Goal: Navigation & Orientation: Find specific page/section

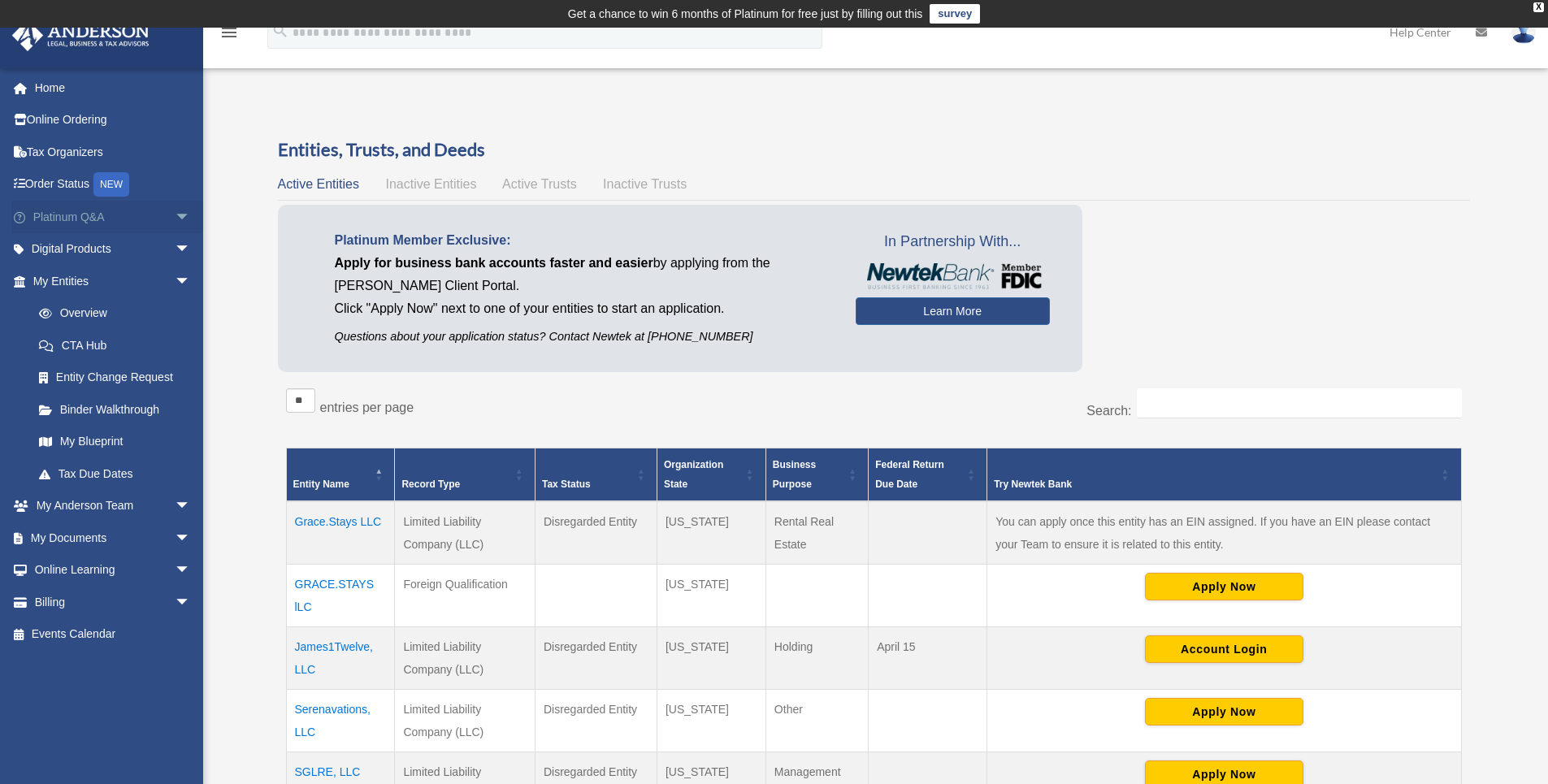
click at [175, 224] on span "arrow_drop_down" at bounding box center [191, 217] width 33 height 34
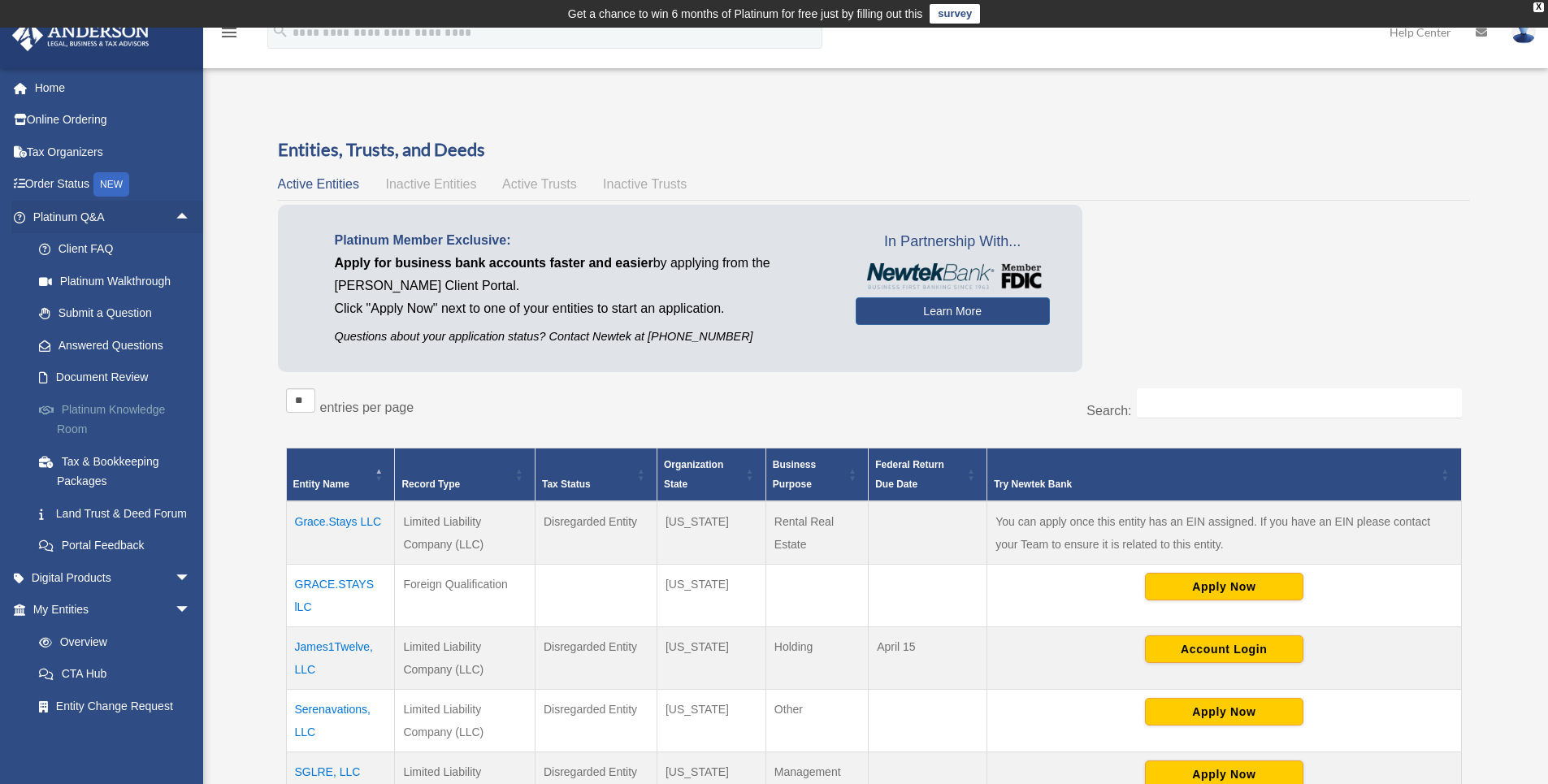
click at [94, 406] on link "Platinum Knowledge Room" at bounding box center [119, 419] width 193 height 52
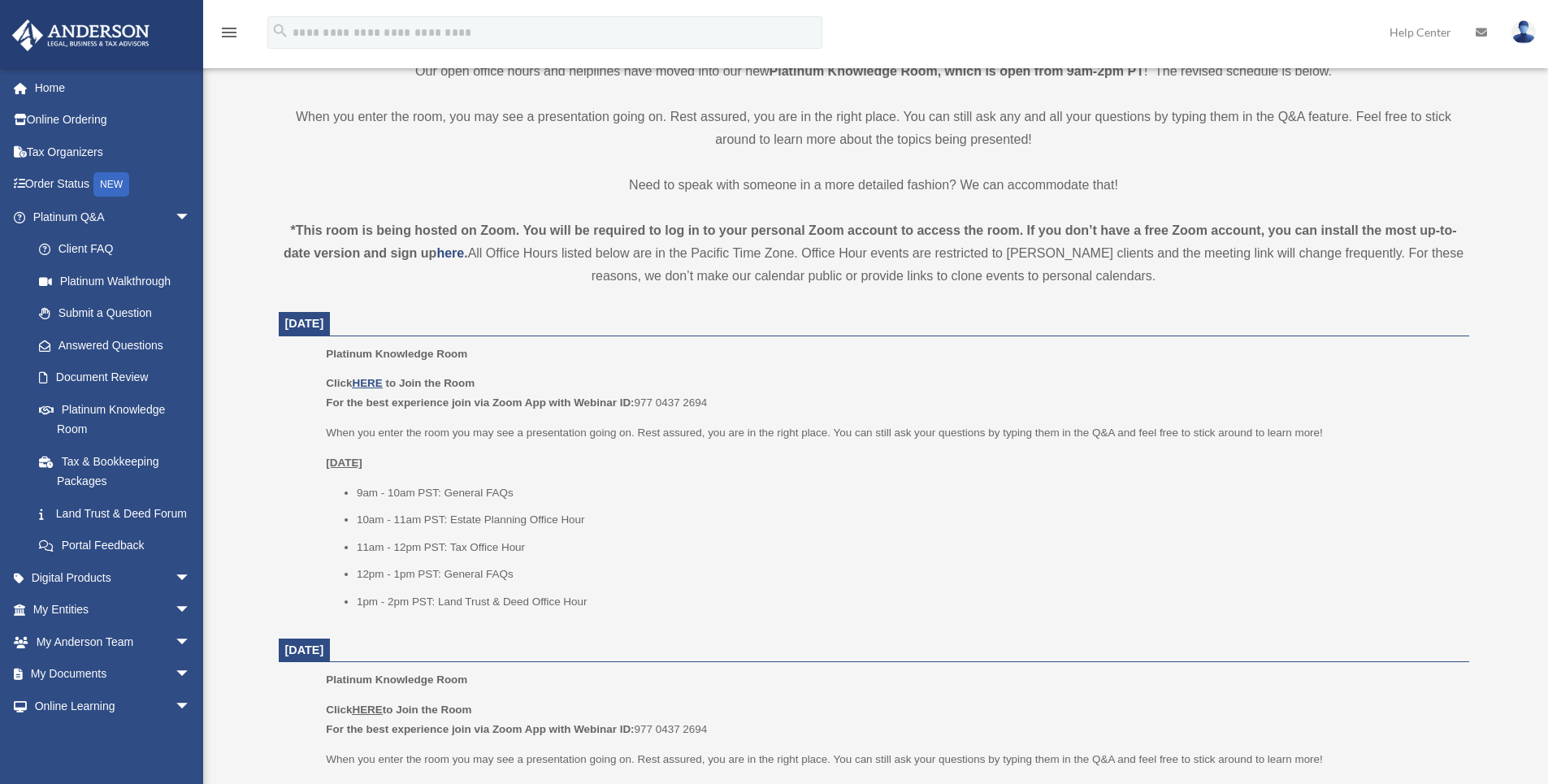
scroll to position [427, 0]
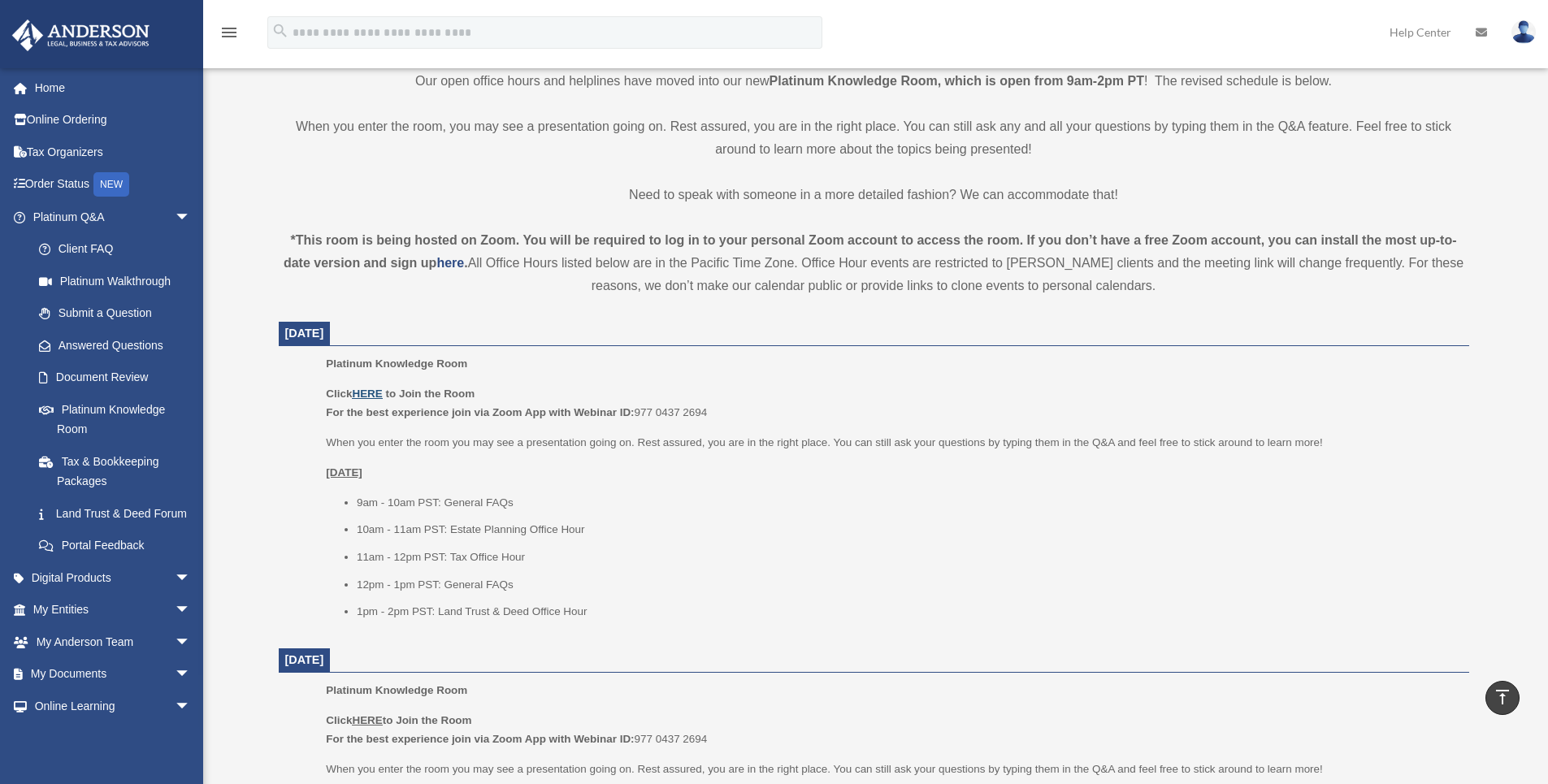
click at [366, 398] on u "HERE" at bounding box center [366, 393] width 30 height 12
click at [155, 626] on link "My Entities arrow_drop_down" at bounding box center [113, 610] width 204 height 33
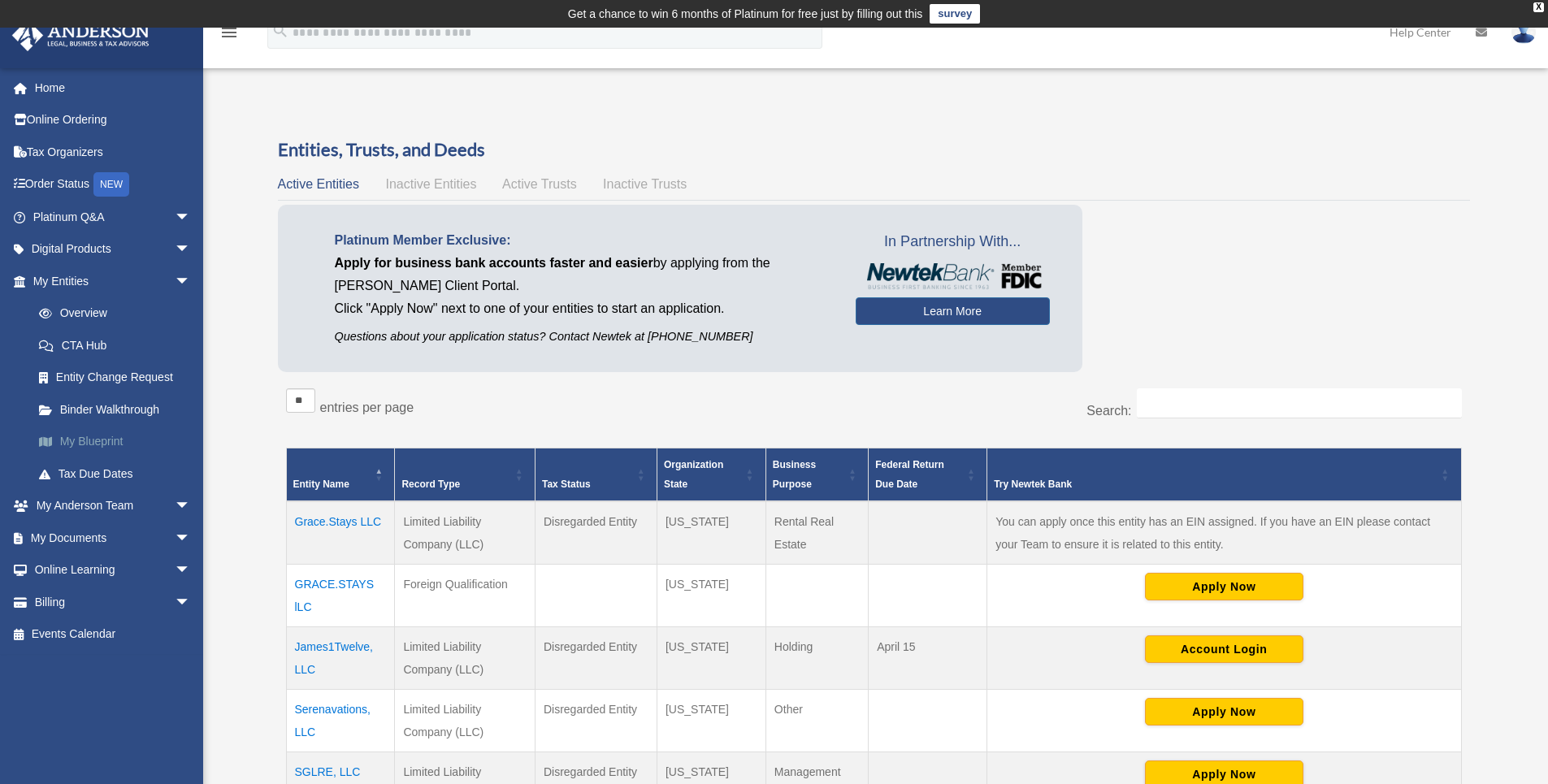
click at [108, 441] on link "My Blueprint" at bounding box center [119, 443] width 193 height 33
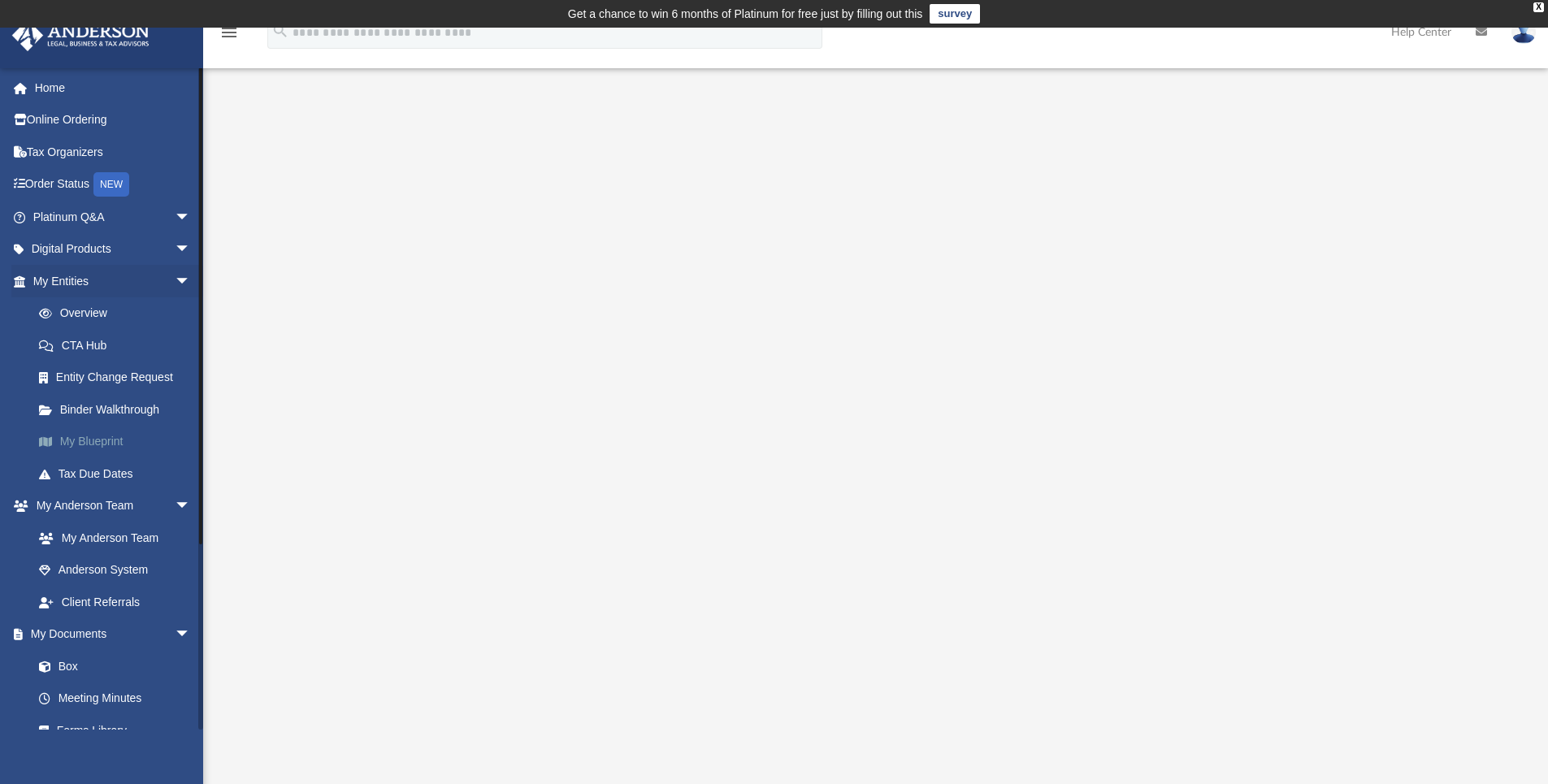
click at [86, 439] on link "My Blueprint" at bounding box center [119, 443] width 193 height 33
click at [87, 306] on link "Overview" at bounding box center [119, 314] width 193 height 33
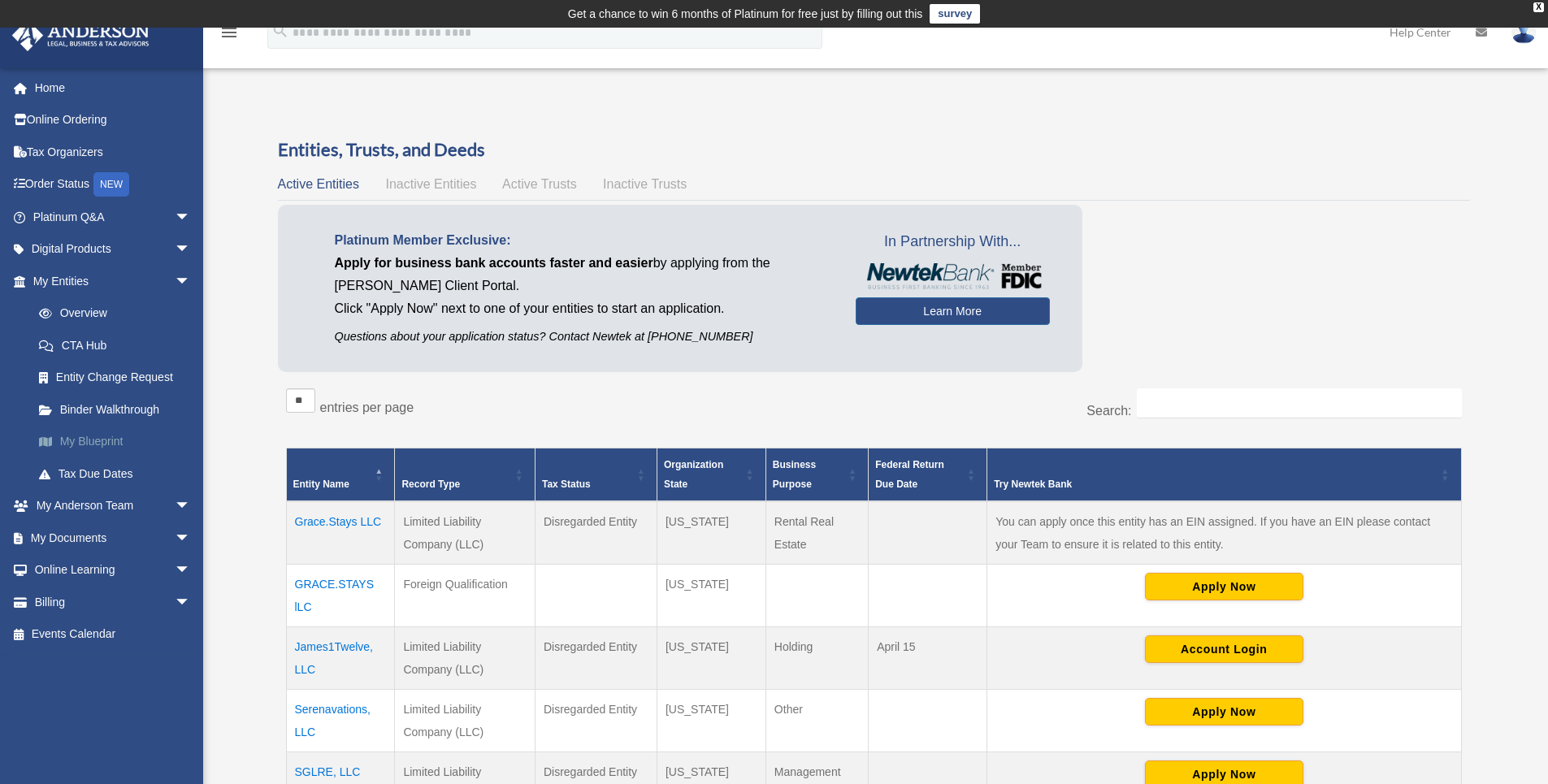
click at [89, 443] on link "My Blueprint" at bounding box center [119, 443] width 193 height 33
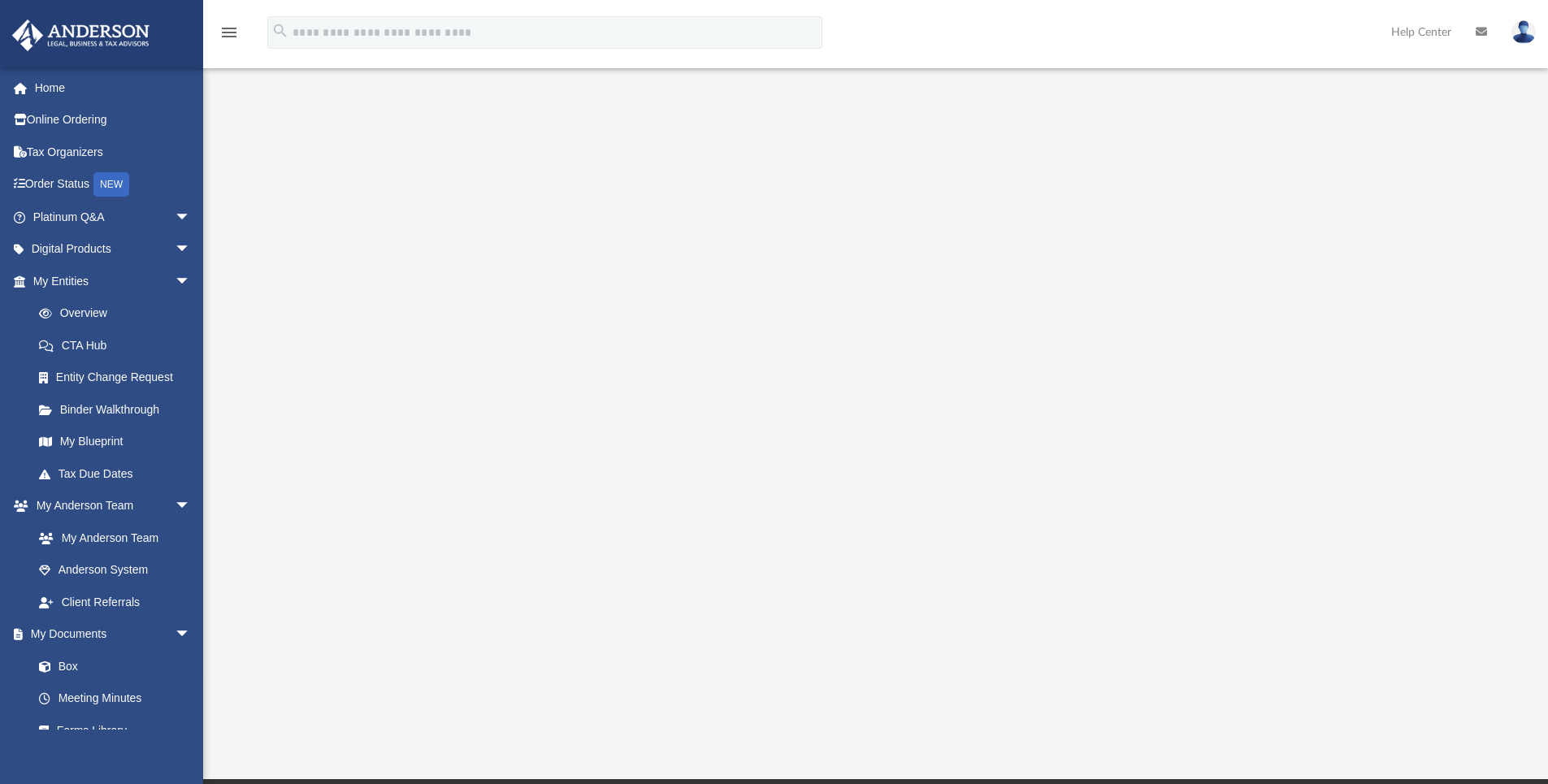
scroll to position [86, 0]
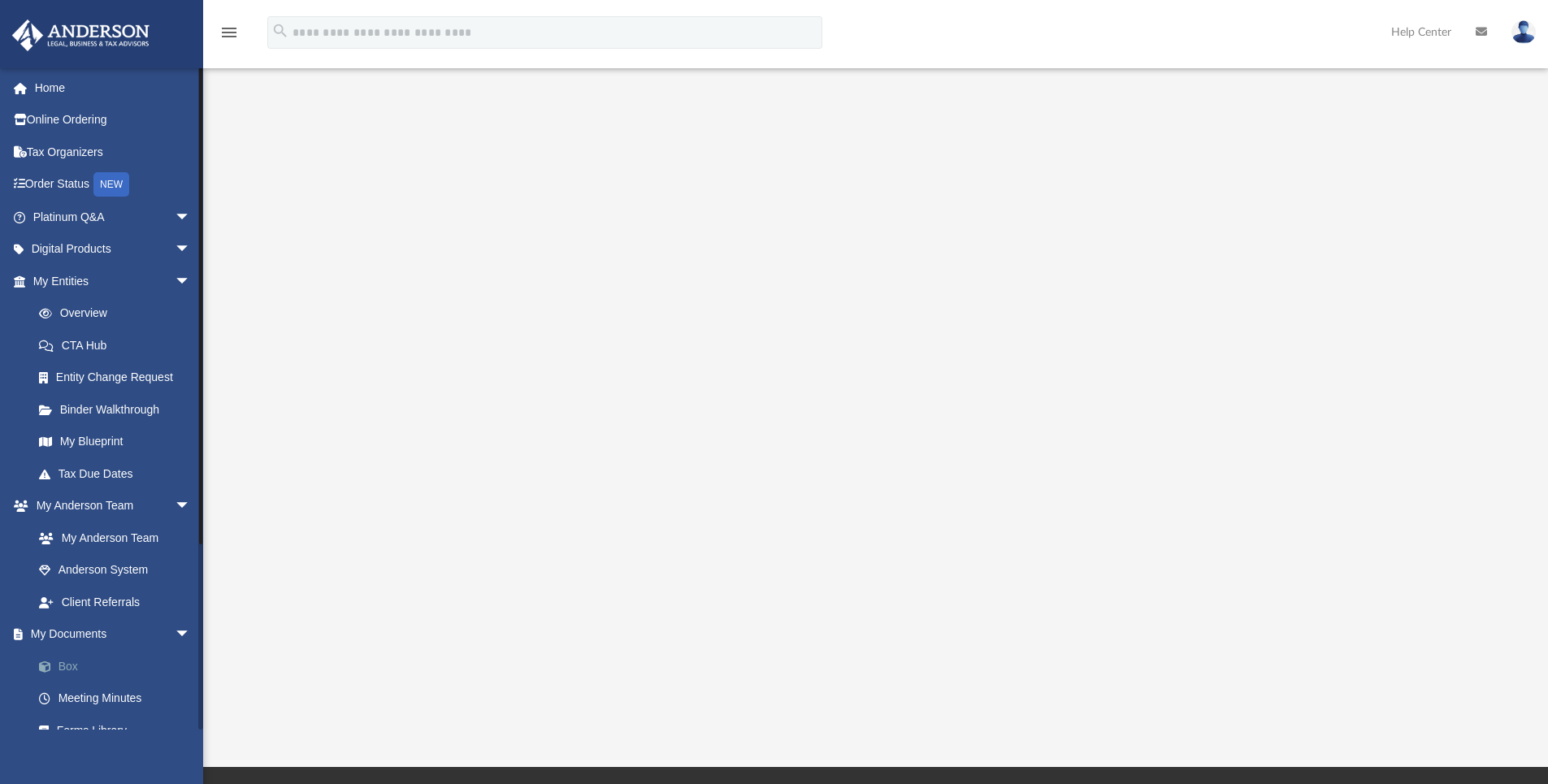
click at [109, 659] on link "Box" at bounding box center [119, 667] width 193 height 33
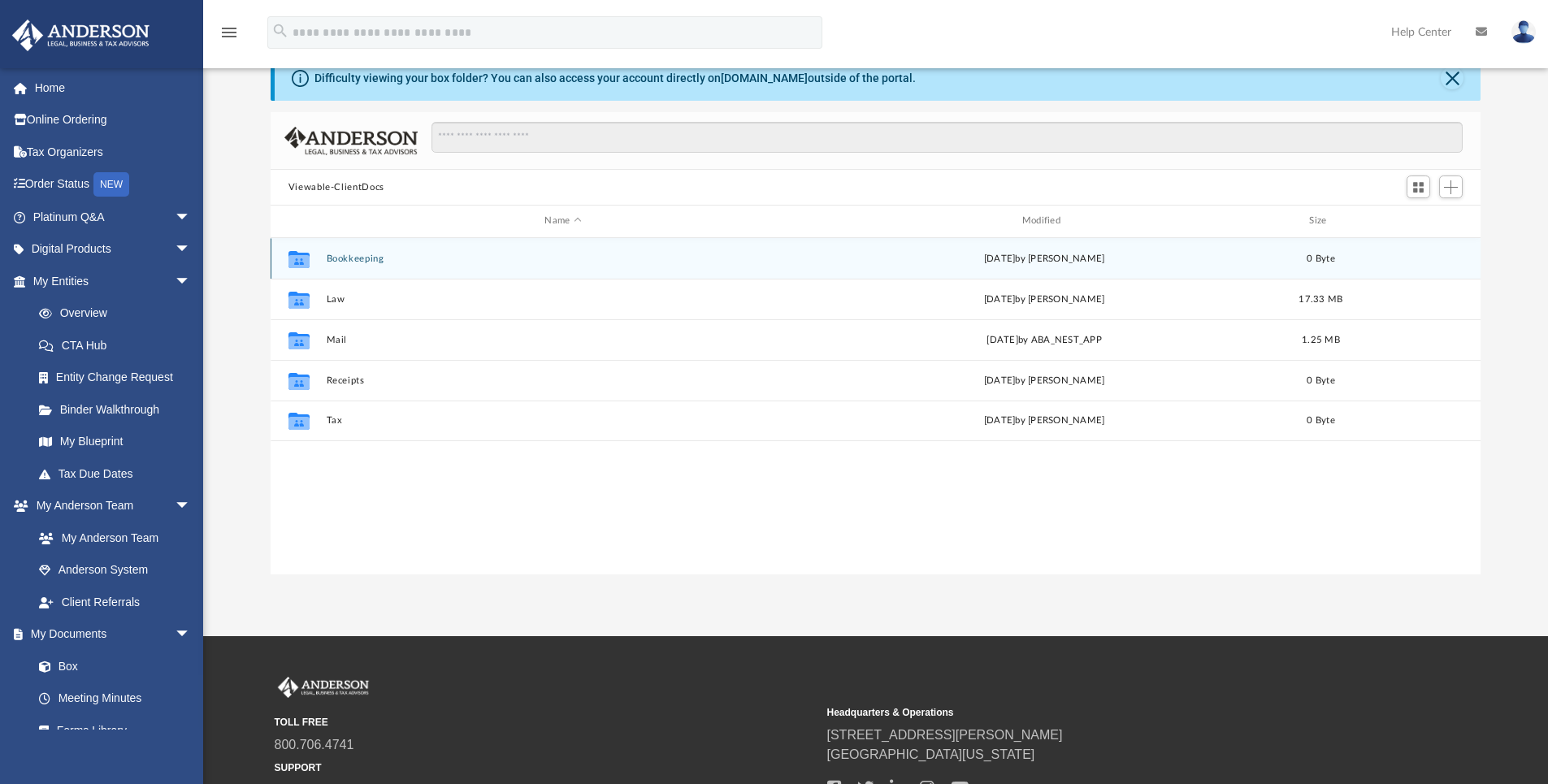
scroll to position [357, 1198]
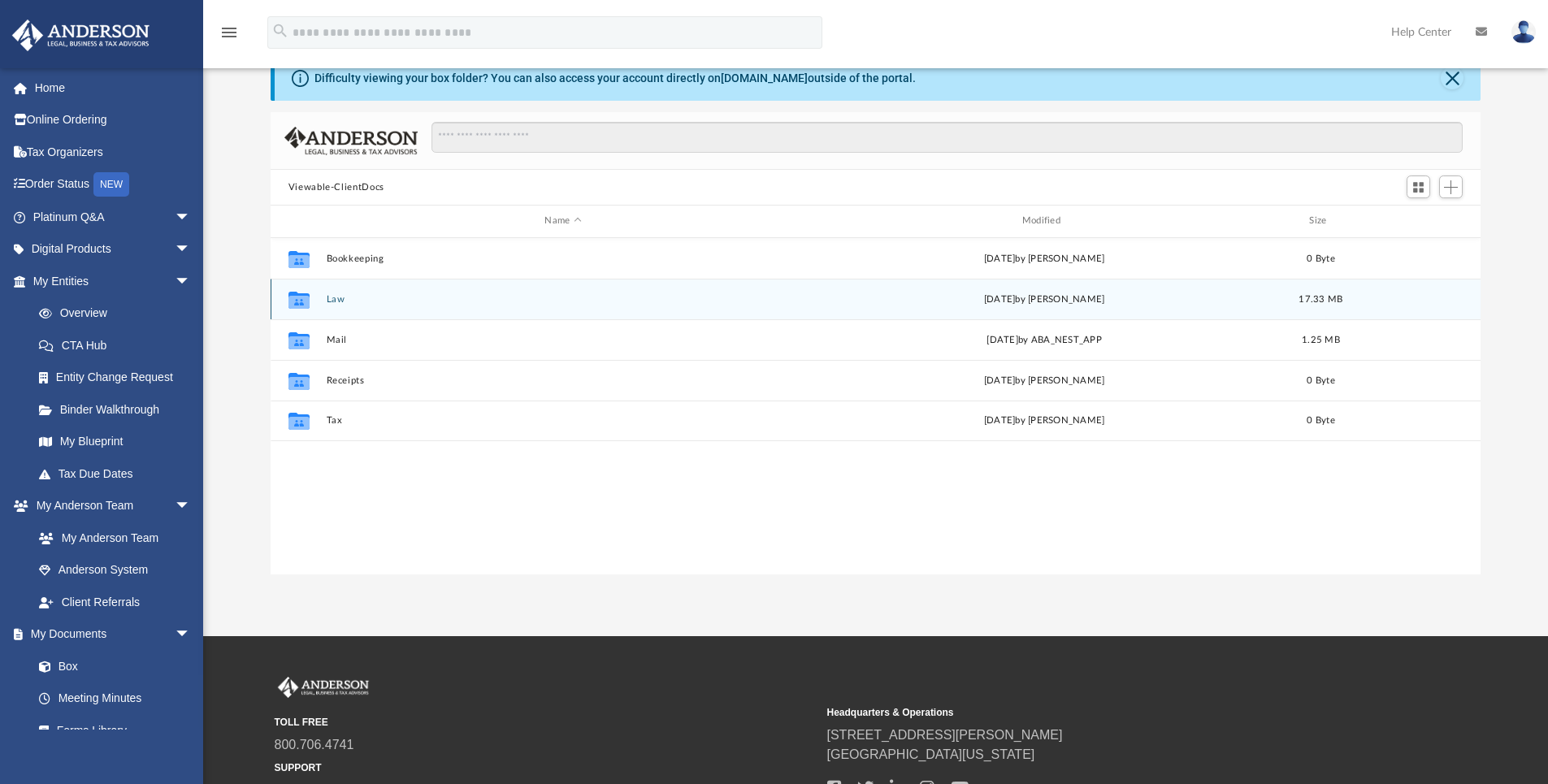
click at [338, 300] on button "Law" at bounding box center [563, 300] width 474 height 11
click at [395, 297] on button "[STREET_ADDRESS])" at bounding box center [563, 300] width 474 height 11
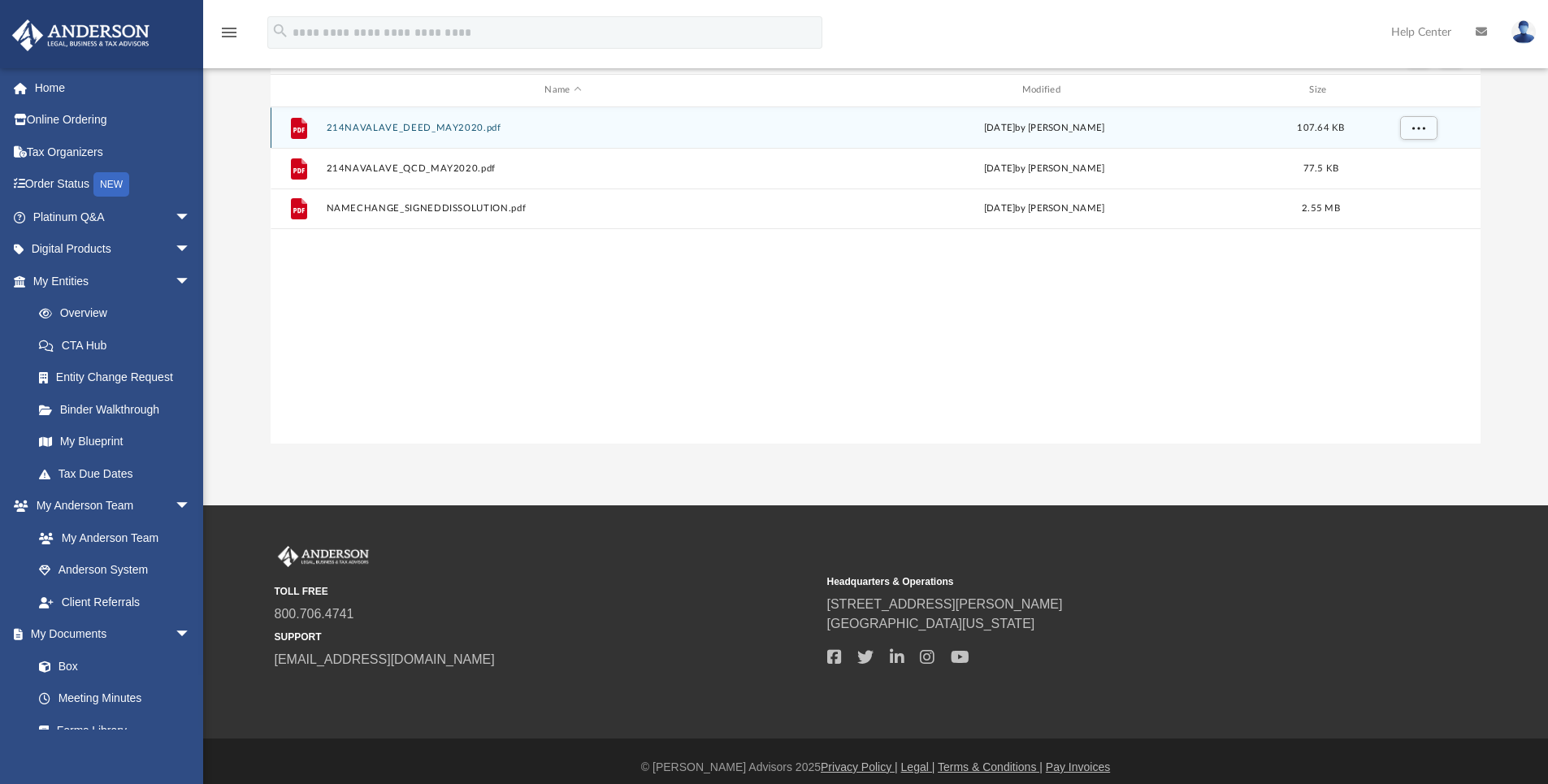
scroll to position [229, 0]
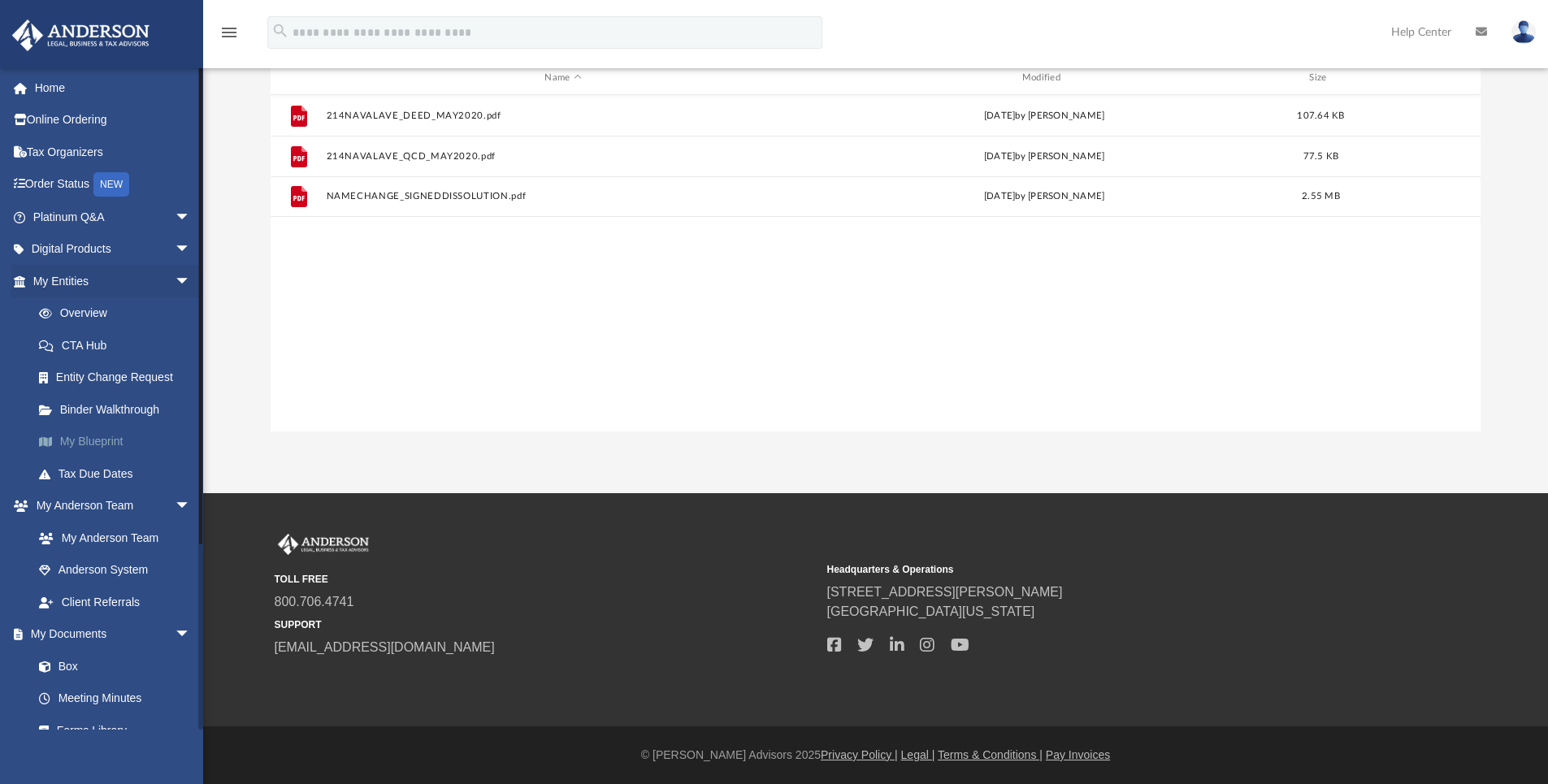
click at [97, 450] on link "My Blueprint" at bounding box center [119, 443] width 193 height 33
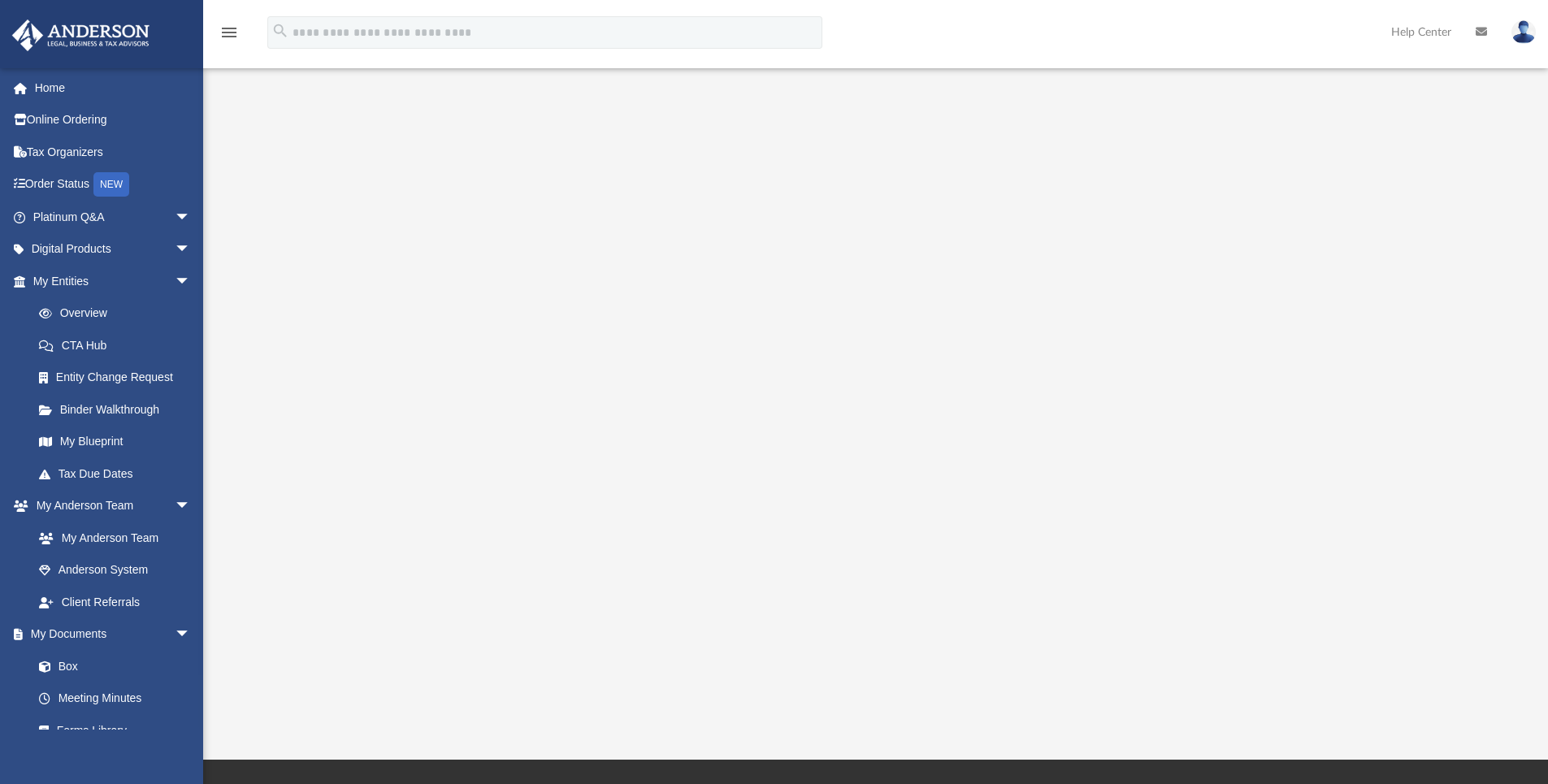
scroll to position [39, 0]
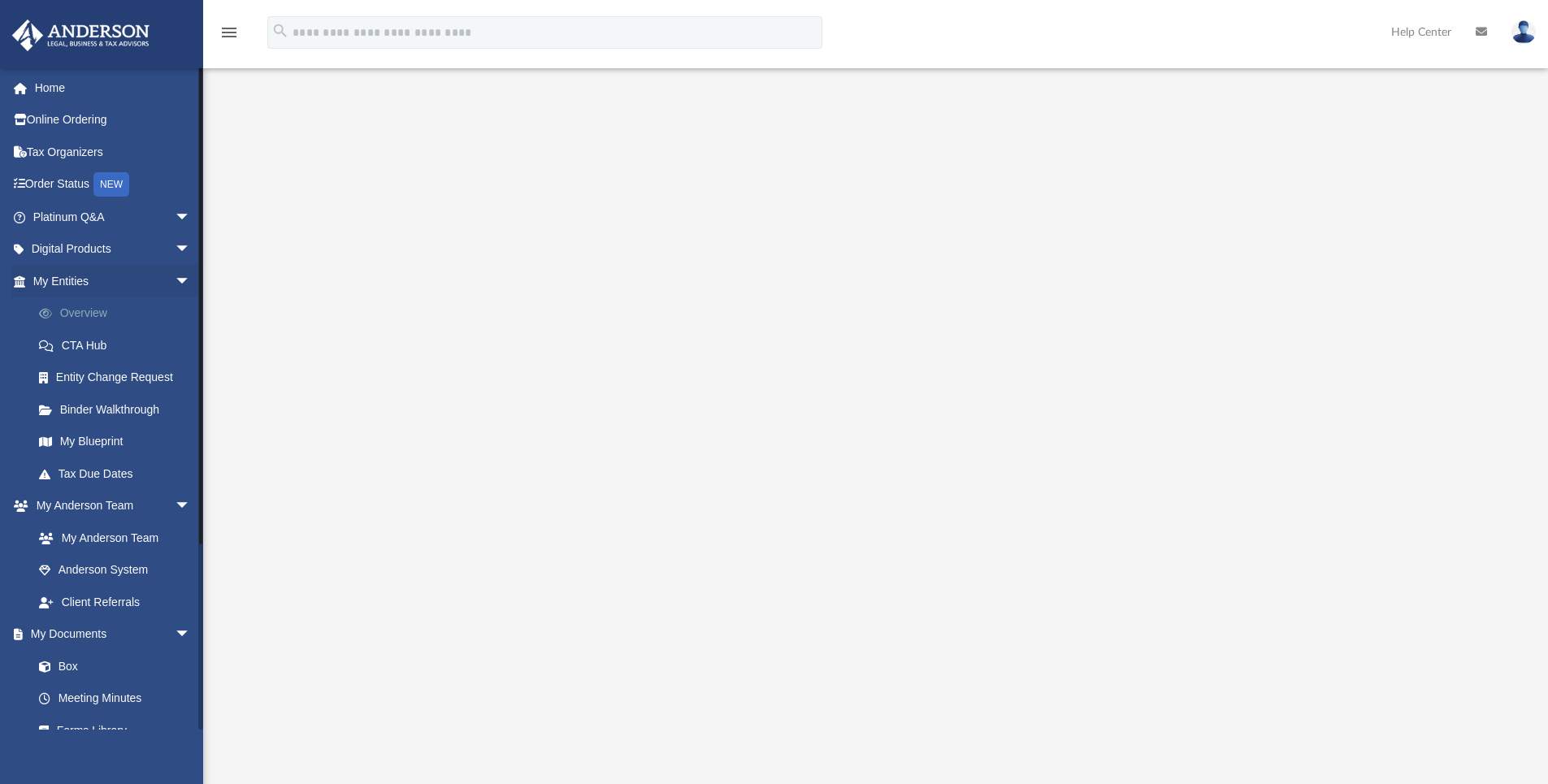
click at [89, 313] on link "Overview" at bounding box center [119, 314] width 193 height 33
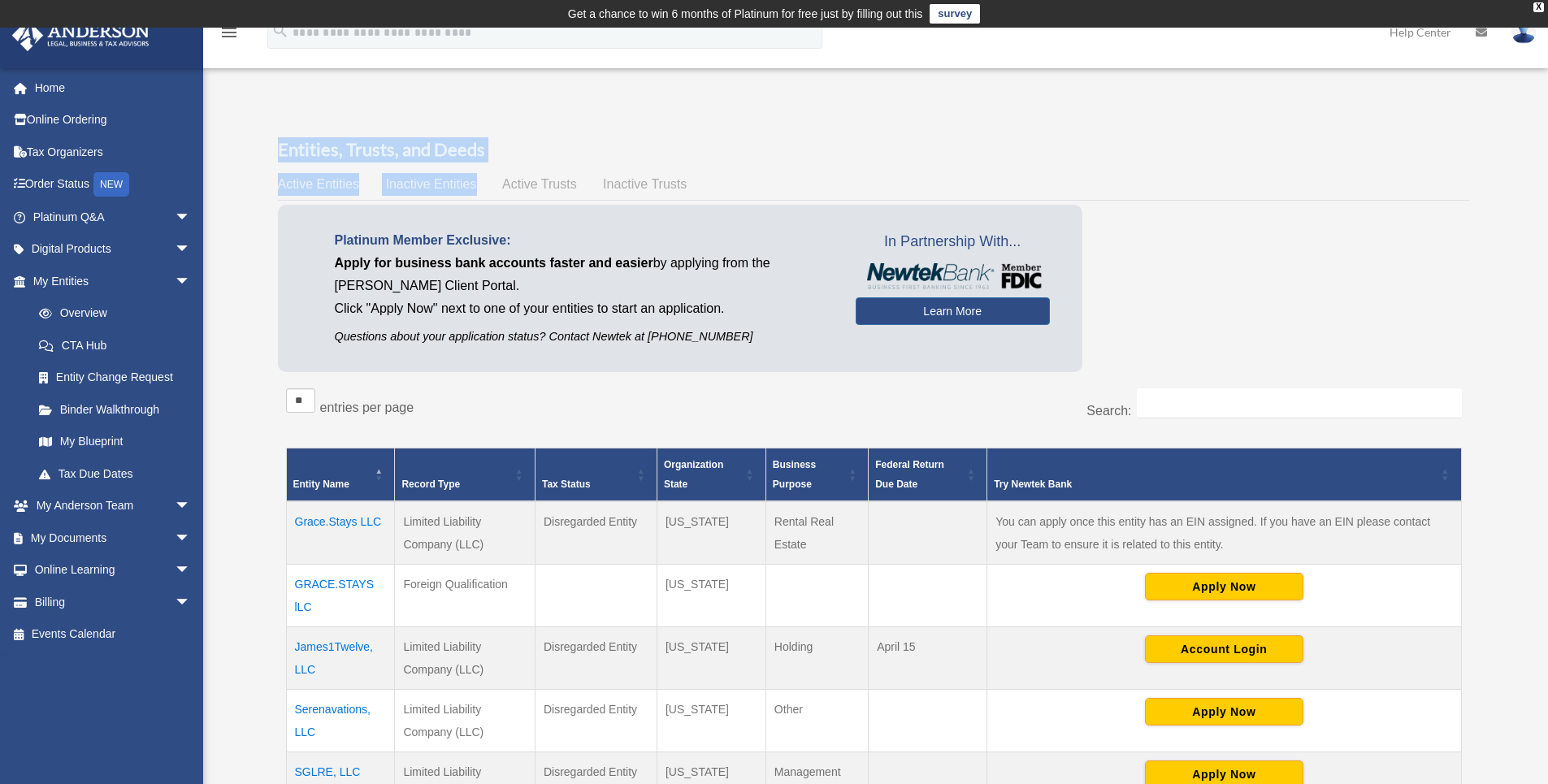
drag, startPoint x: 278, startPoint y: 149, endPoint x: 494, endPoint y: 181, distance: 218.4
click at [494, 181] on div "Entities, Trusts, and Deeds Active Entities Inactive Entities Active Trusts Ina…" at bounding box center [873, 540] width 1192 height 805
click at [494, 181] on div "Active Entities Inactive Entities Active Trusts Inactive Trusts" at bounding box center [873, 184] width 1192 height 23
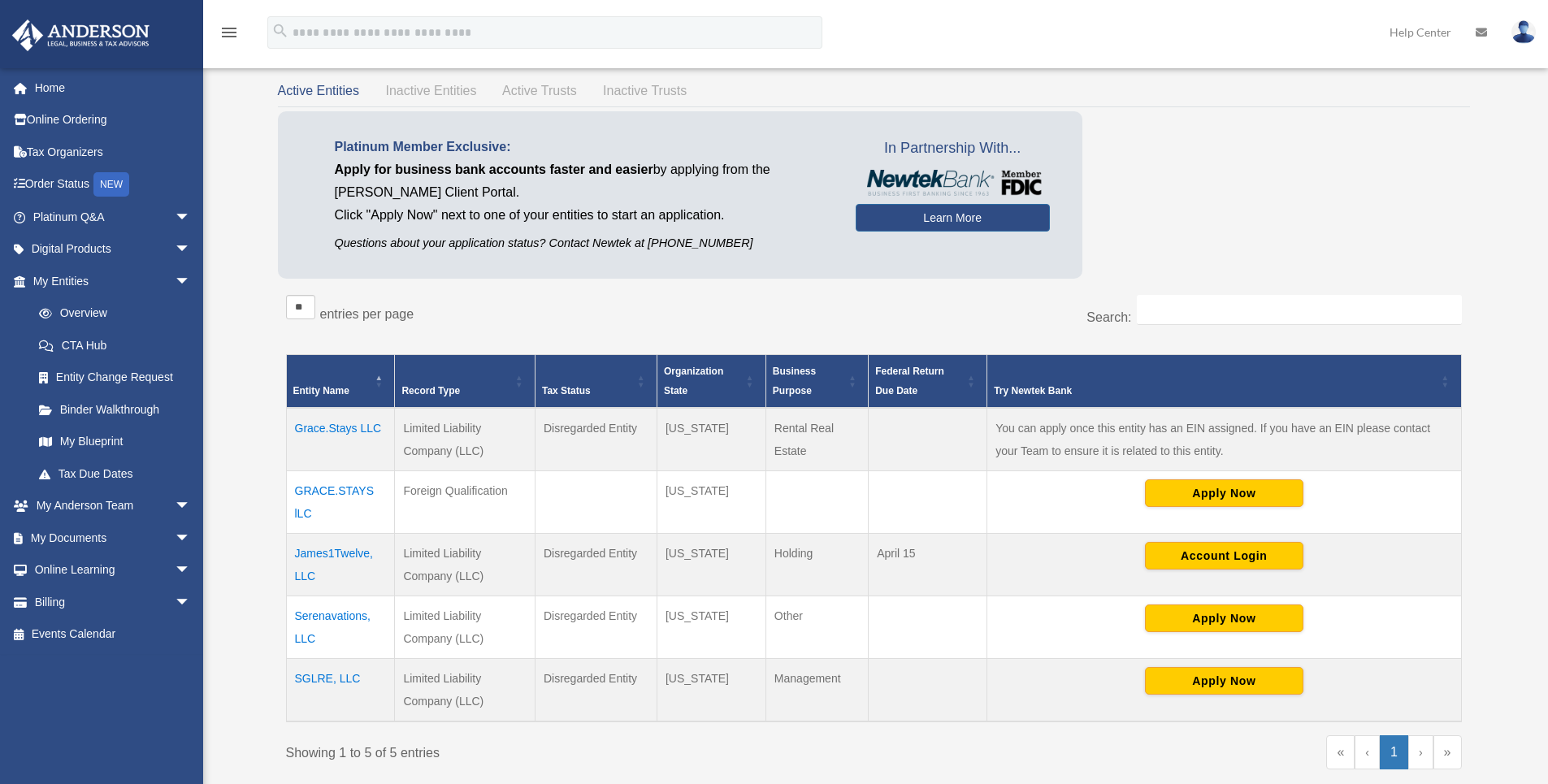
scroll to position [139, 0]
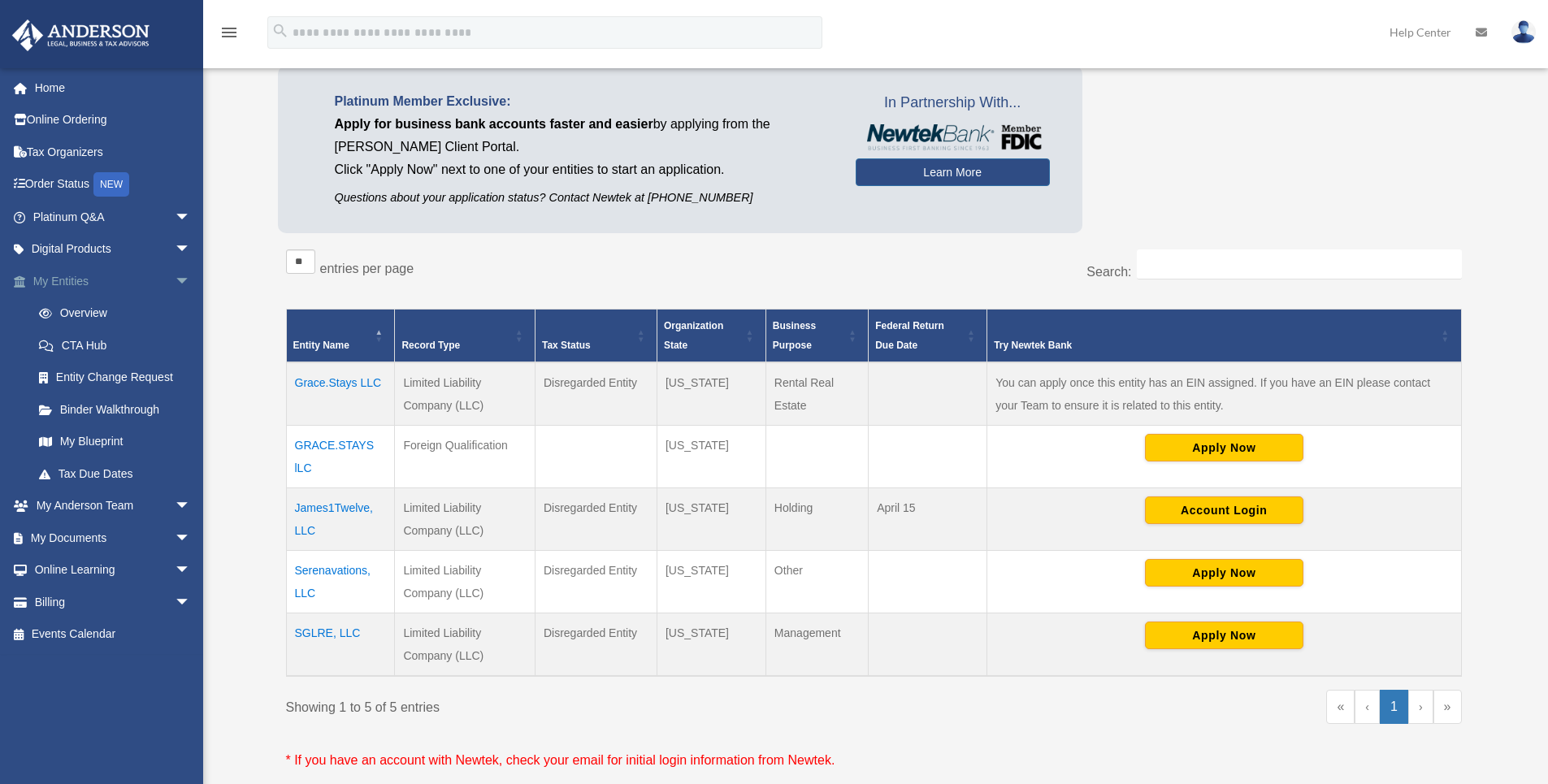
click at [182, 279] on span "arrow_drop_down" at bounding box center [191, 281] width 33 height 34
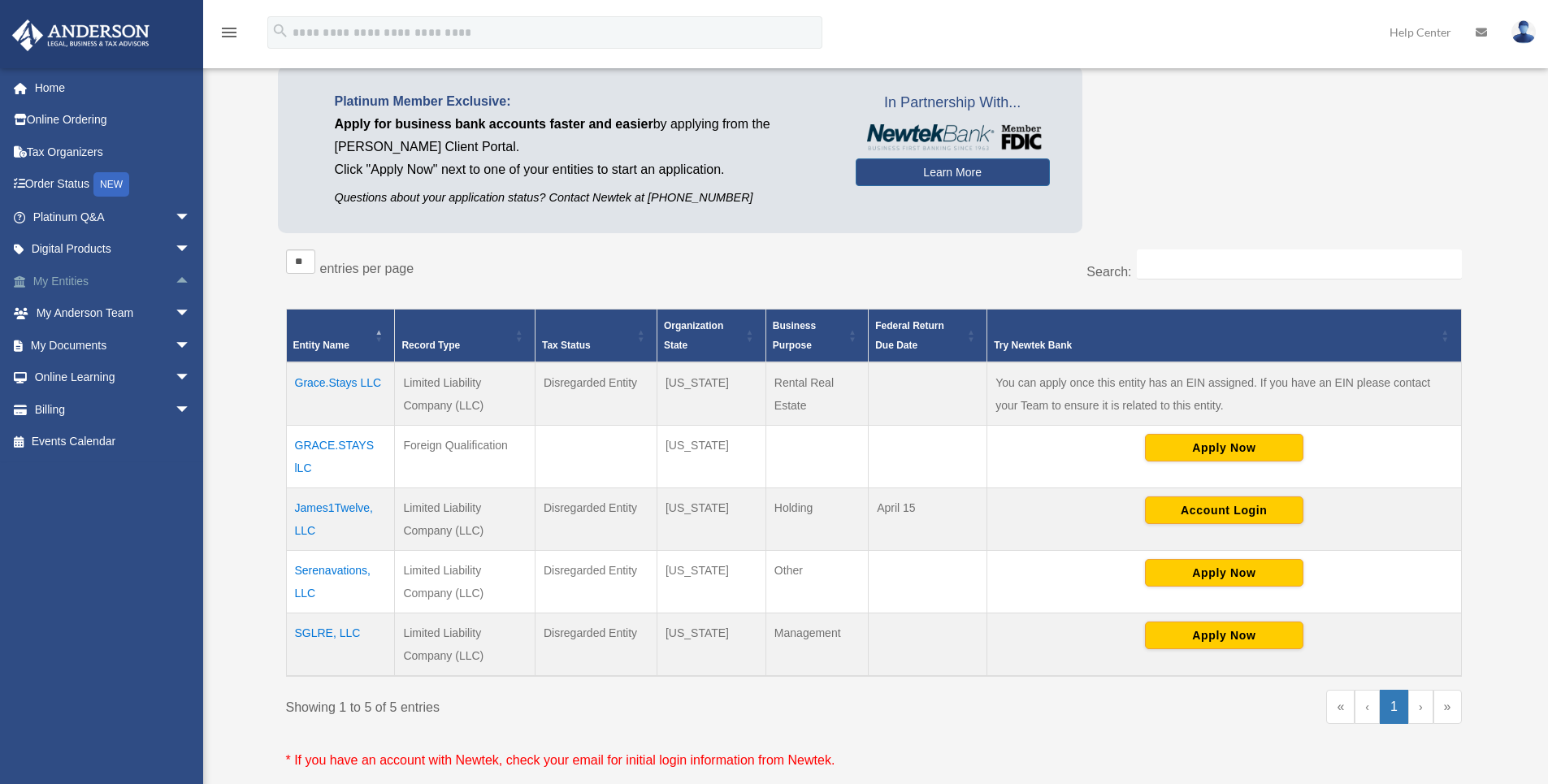
click at [177, 279] on span "arrow_drop_up" at bounding box center [191, 281] width 33 height 34
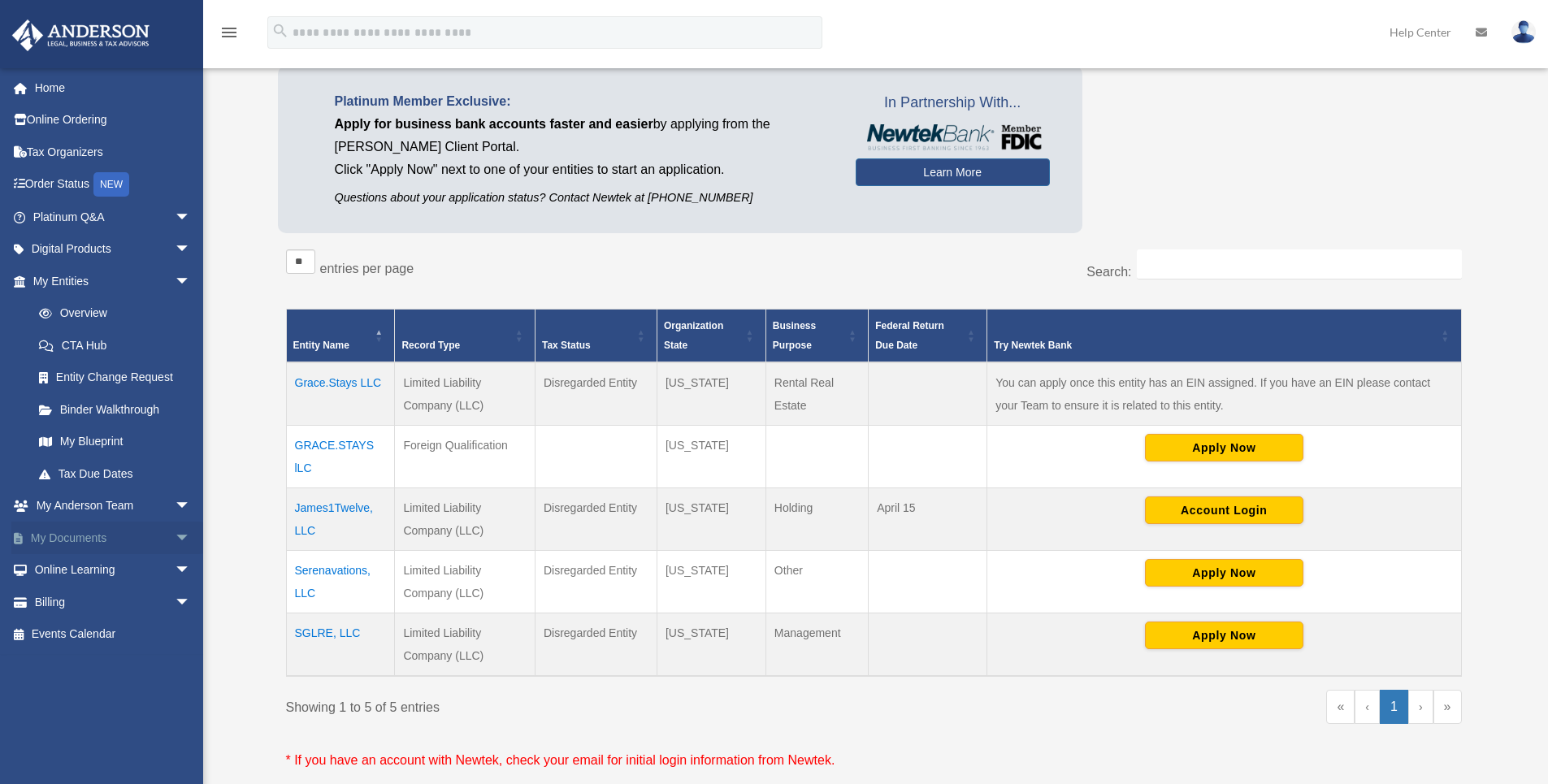
click at [178, 531] on span "arrow_drop_down" at bounding box center [191, 538] width 33 height 34
click at [68, 569] on link "Box" at bounding box center [119, 571] width 193 height 33
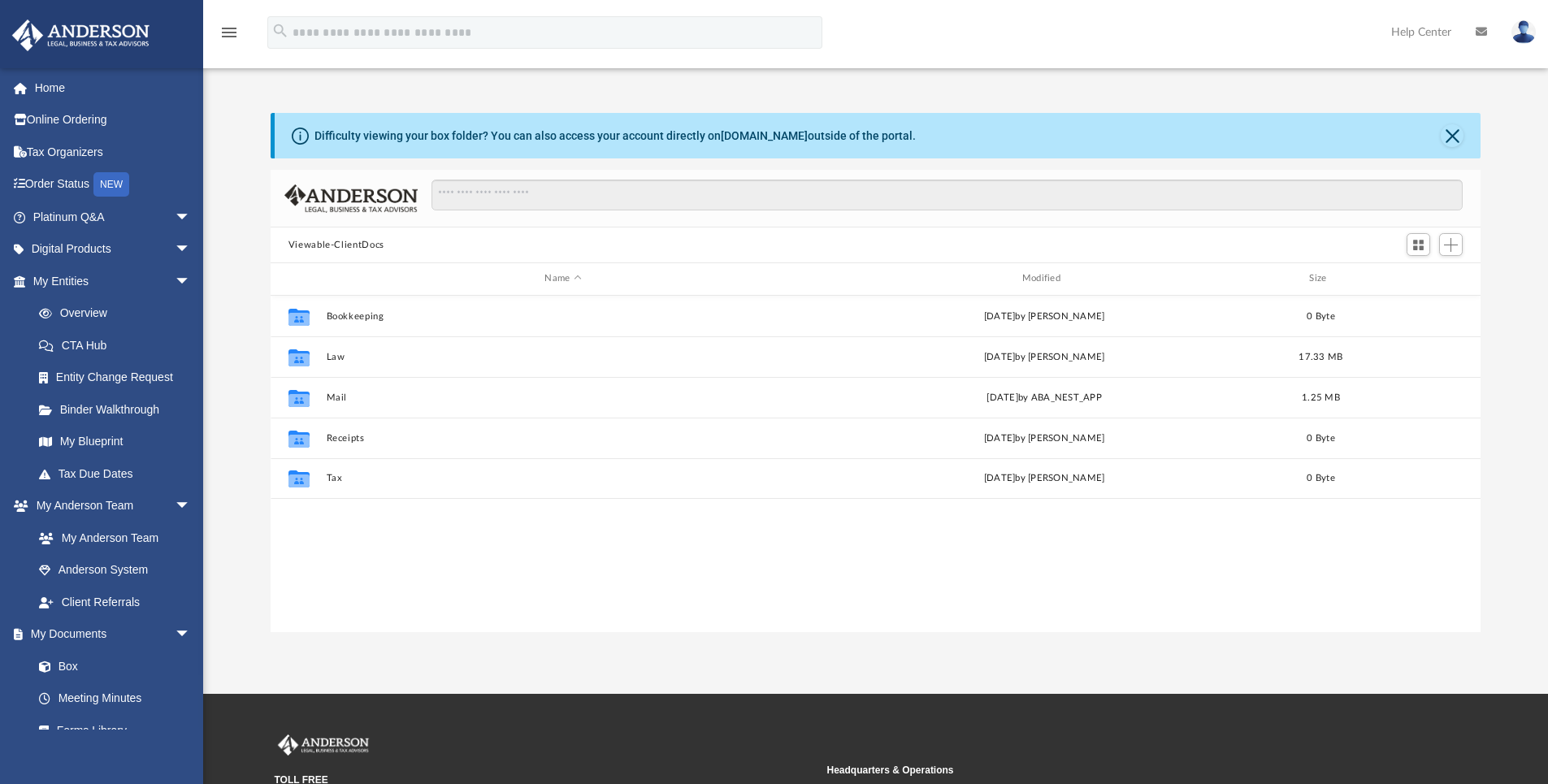
scroll to position [357, 1198]
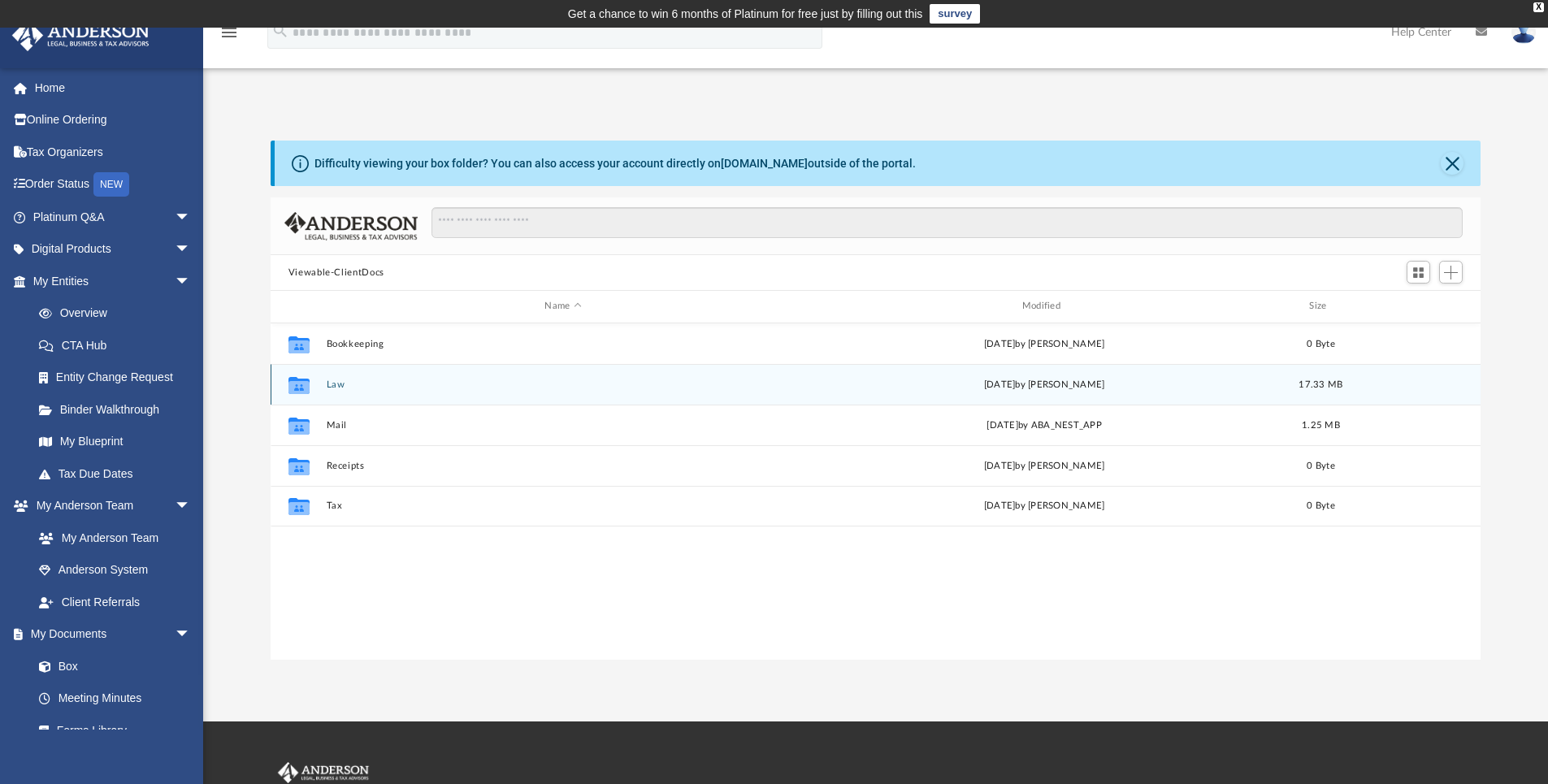
click at [340, 380] on button "Law" at bounding box center [563, 385] width 474 height 11
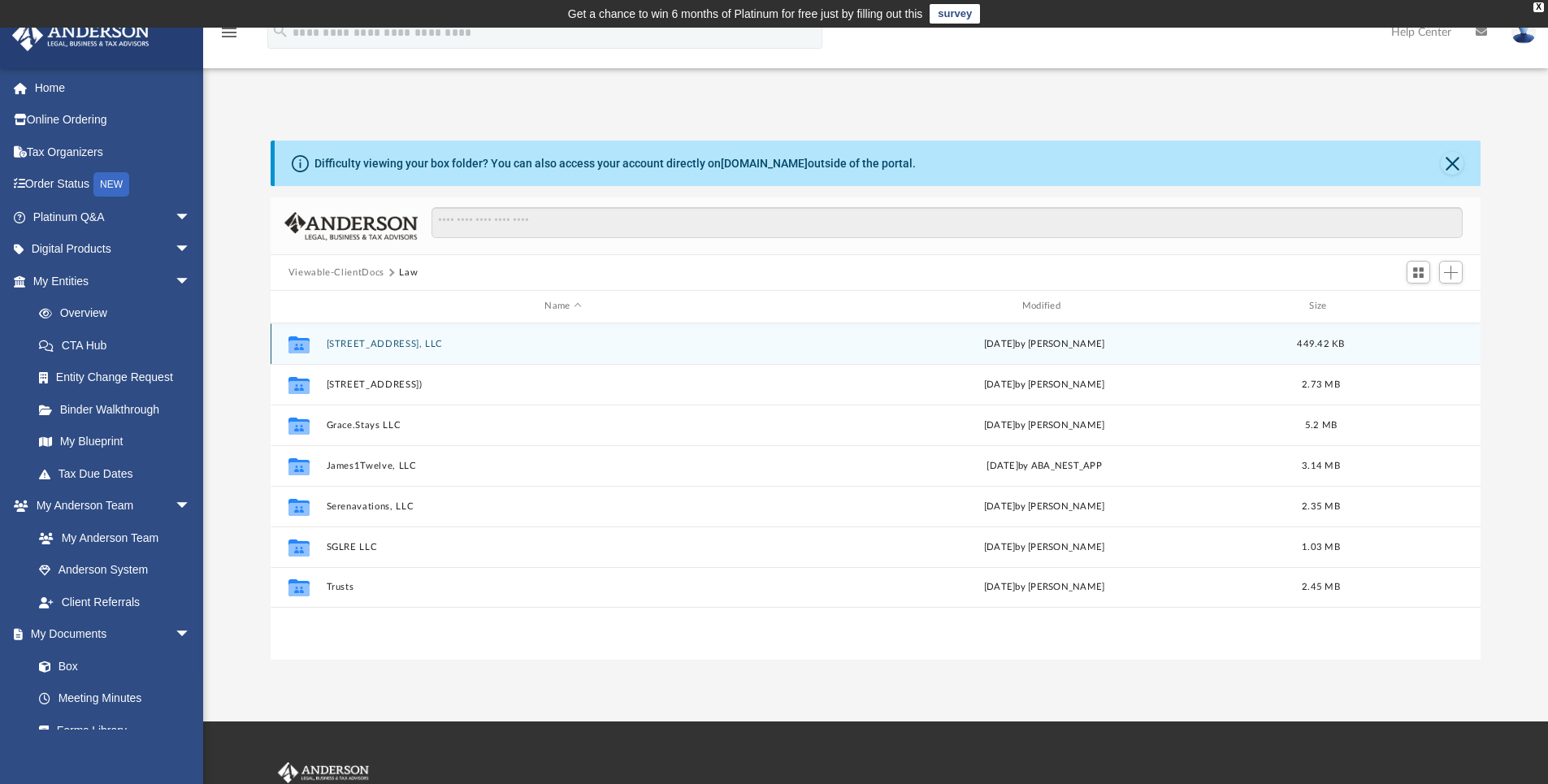
click at [417, 334] on div "Collaborated Folder [STREET_ADDRESS], LLC [DATE] by [PERSON_NAME] 449.42 KB" at bounding box center [876, 343] width 1211 height 41
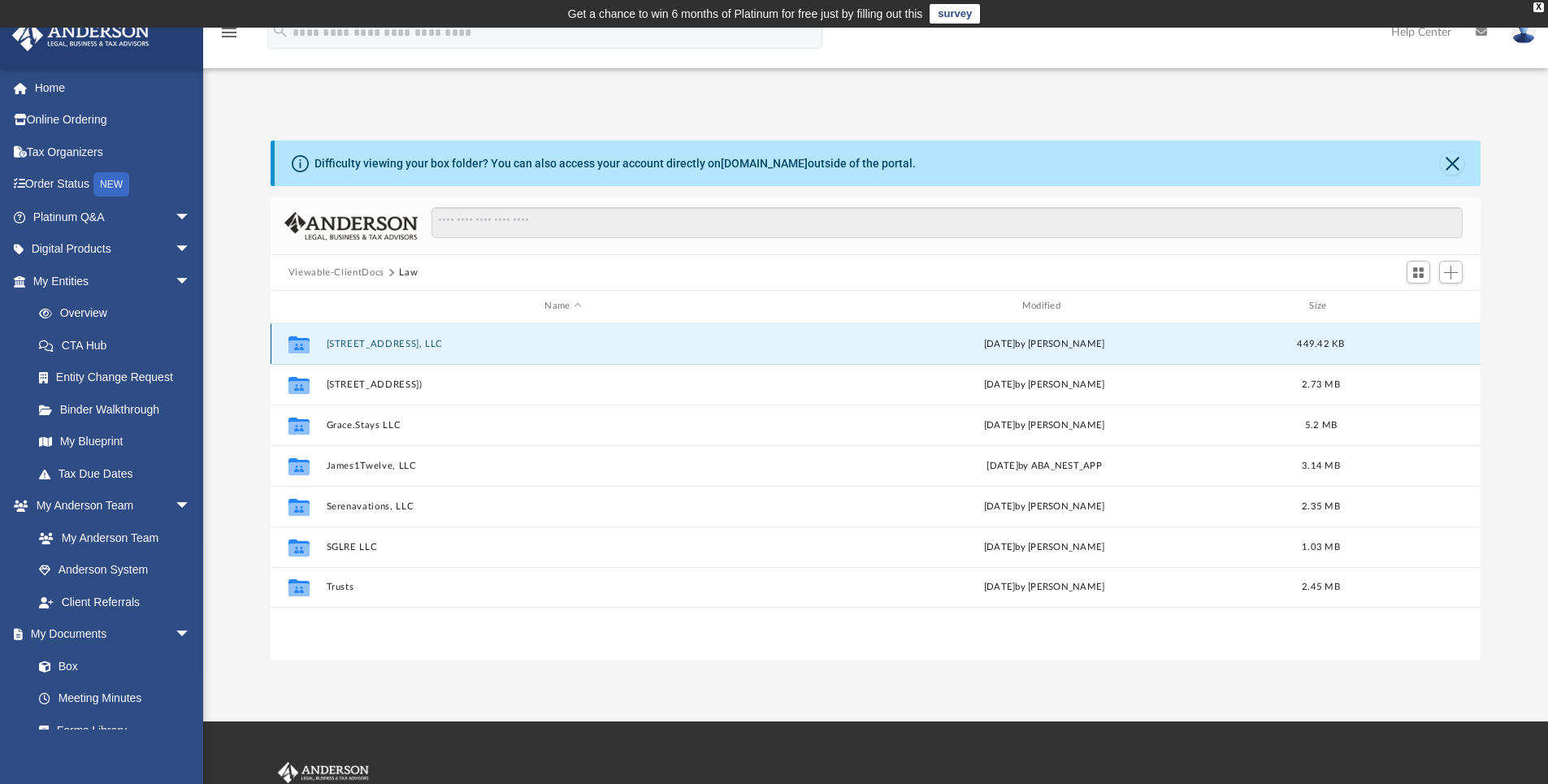
click at [414, 337] on div "Collaborated Folder [STREET_ADDRESS], LLC [DATE] by [PERSON_NAME] 449.42 KB" at bounding box center [876, 343] width 1211 height 41
click at [402, 342] on button "[STREET_ADDRESS], LLC" at bounding box center [563, 344] width 474 height 11
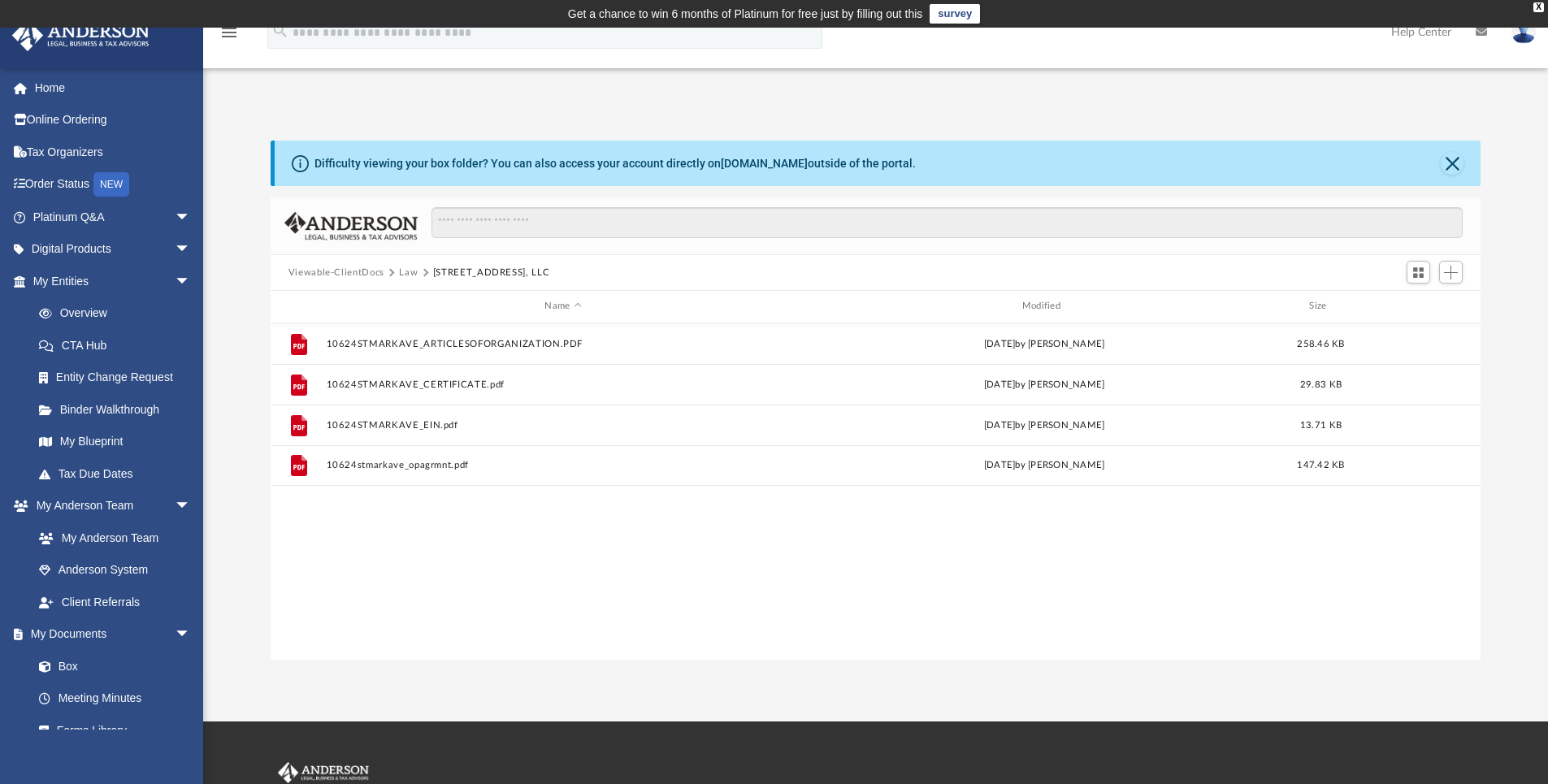
click at [420, 554] on div "File 10624STMARKAVE_ARTICLESOFORGANIZATION.PDF [DATE] by [PERSON_NAME] 258.46 K…" at bounding box center [876, 492] width 1211 height 337
click at [177, 504] on span "arrow_drop_down" at bounding box center [191, 506] width 33 height 34
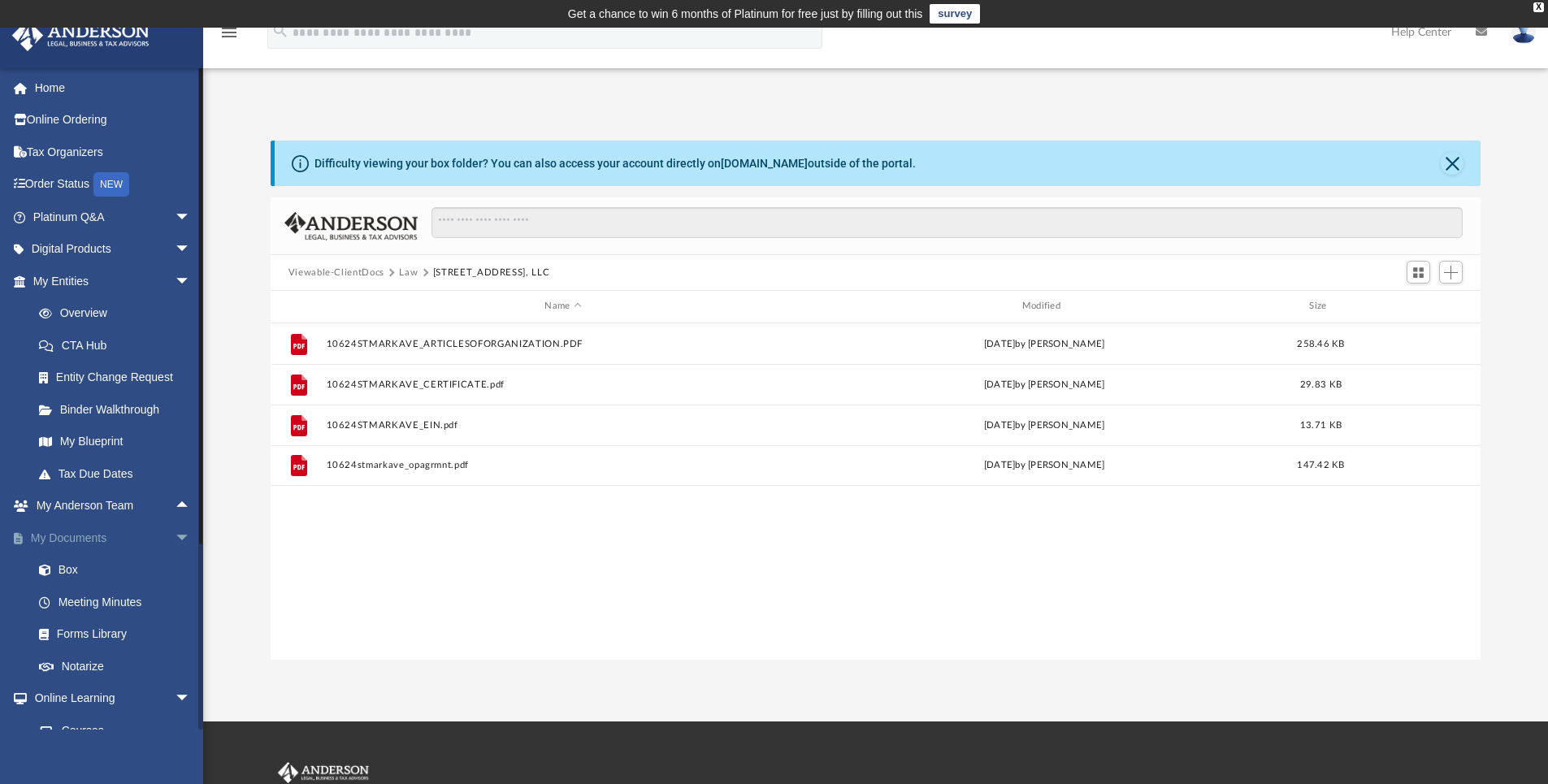
click at [177, 540] on span "arrow_drop_down" at bounding box center [191, 538] width 33 height 34
click at [176, 568] on span "arrow_drop_down" at bounding box center [191, 571] width 33 height 34
